Goal: Go to known website: Access a specific website the user already knows

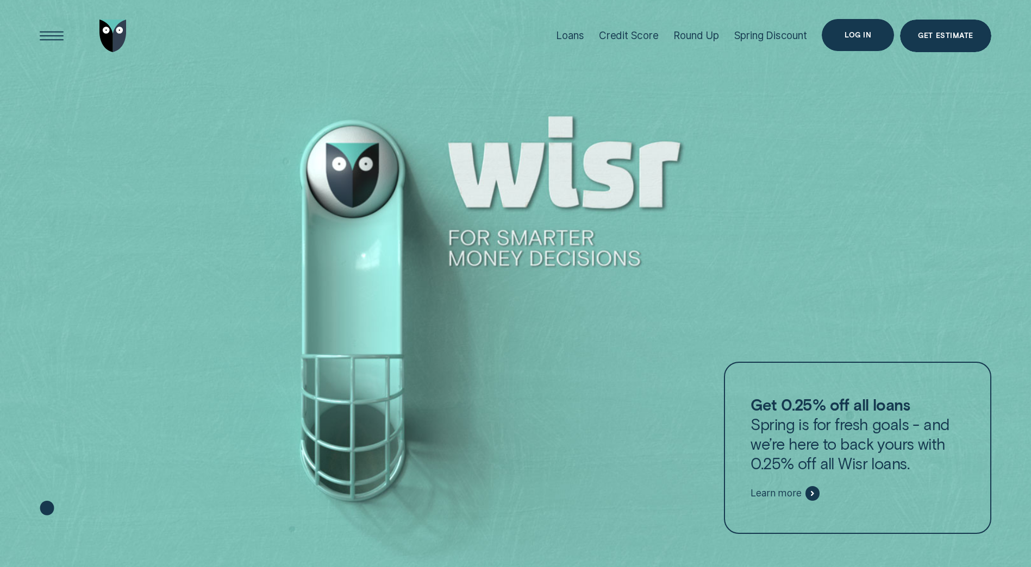
click at [842, 37] on div "Log in" at bounding box center [858, 35] width 72 height 33
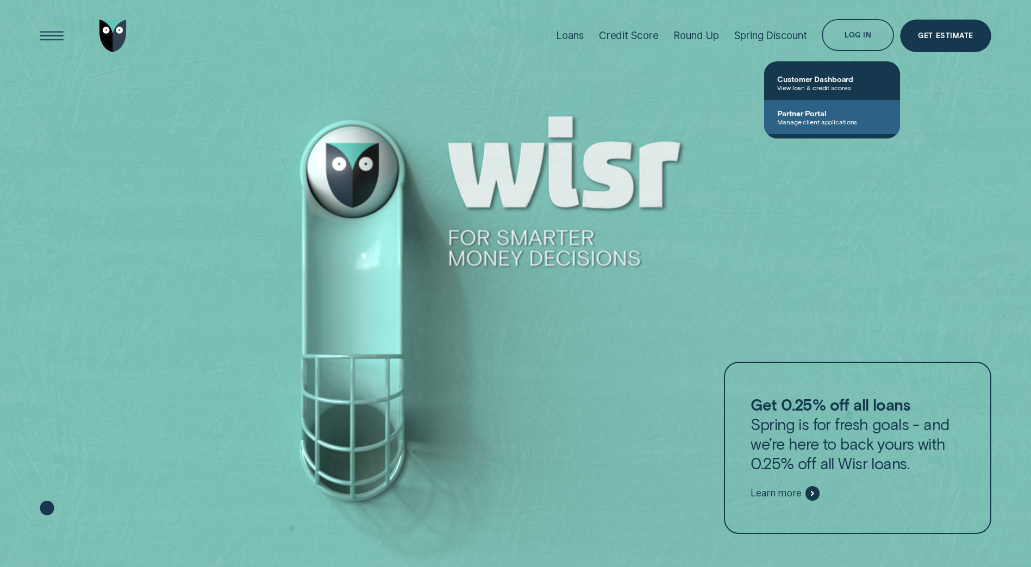
click at [814, 119] on span "Manage client applications" at bounding box center [832, 122] width 110 height 8
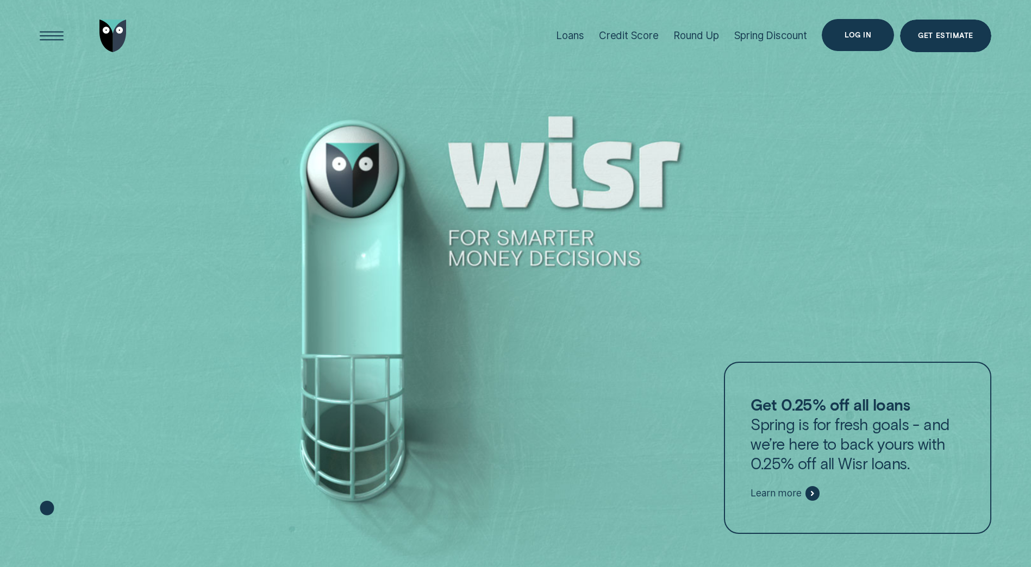
click at [864, 33] on div "Log in" at bounding box center [857, 35] width 27 height 7
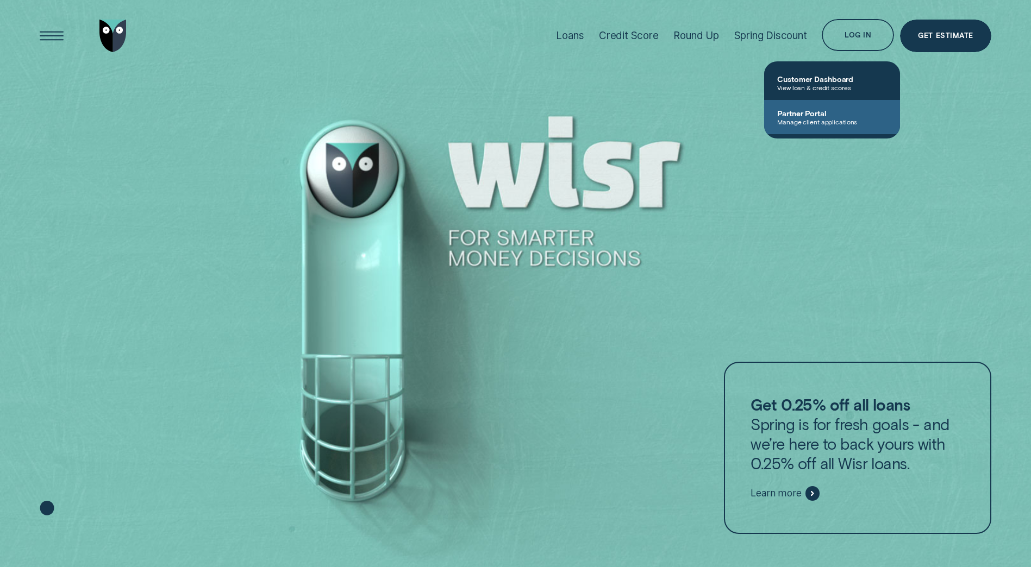
click at [816, 116] on span "Partner Portal" at bounding box center [832, 113] width 110 height 9
